Goal: Information Seeking & Learning: Learn about a topic

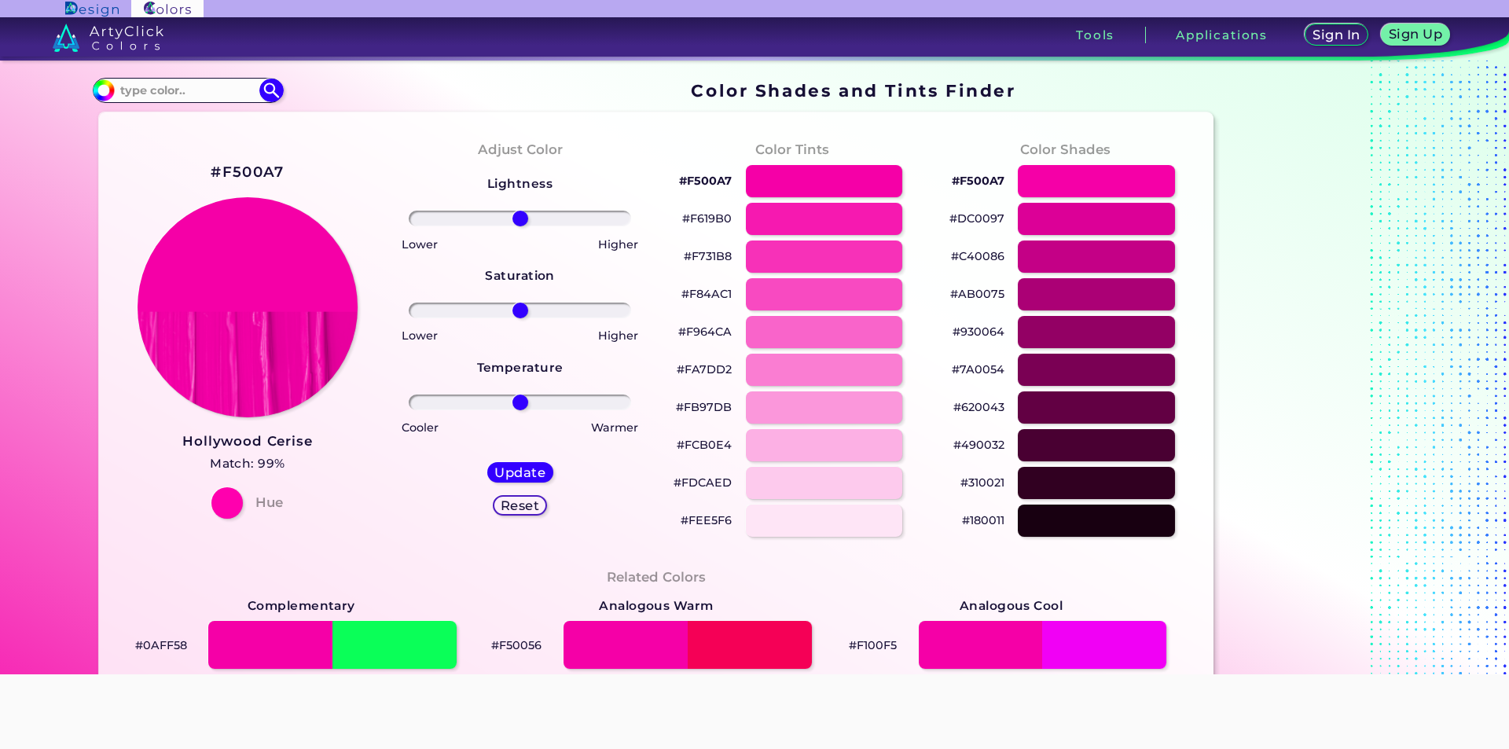
click at [985, 215] on p "#DC0097" at bounding box center [976, 218] width 55 height 19
click at [987, 215] on p "#DC0097" at bounding box center [976, 218] width 55 height 19
click at [989, 257] on p "#C40086" at bounding box center [977, 256] width 53 height 19
click at [97, 96] on input "#f500a7" at bounding box center [102, 89] width 20 height 20
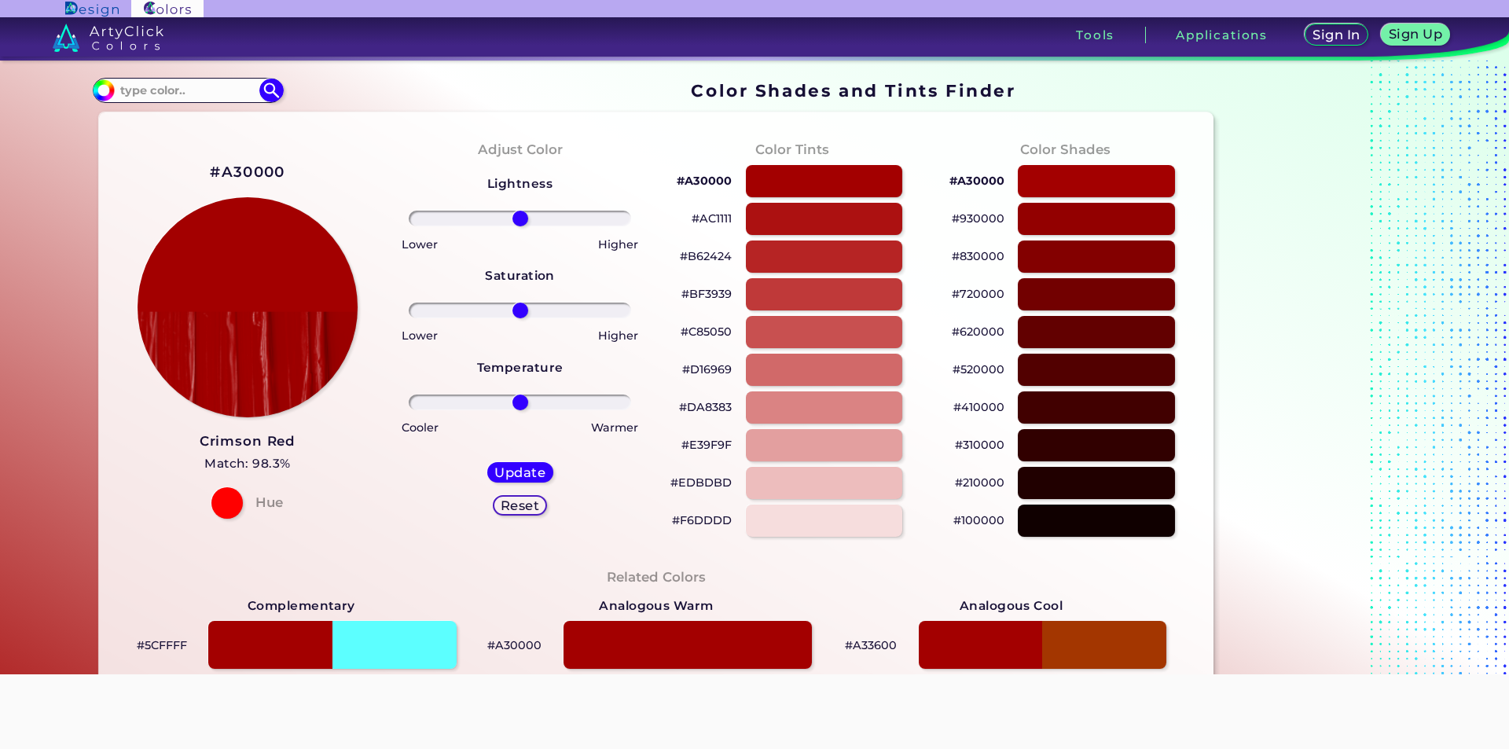
type input "#a30000"
click at [988, 257] on p "#830000" at bounding box center [978, 256] width 53 height 19
